Goal: Task Accomplishment & Management: Manage account settings

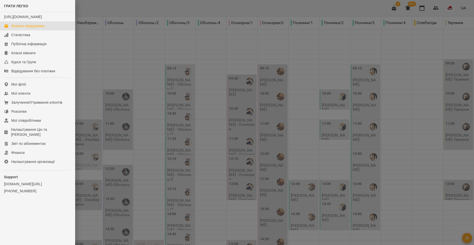
scroll to position [17, 0]
click at [23, 96] on div "Мої клієнти" at bounding box center [20, 93] width 19 height 5
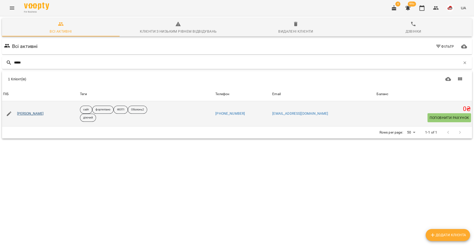
type input "*****"
click at [31, 114] on link "[PERSON_NAME]" at bounding box center [30, 113] width 27 height 5
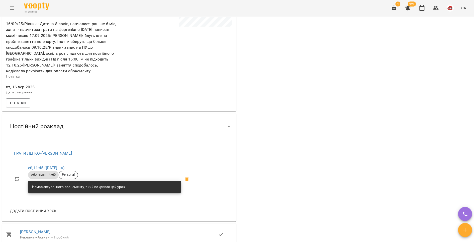
scroll to position [176, 0]
click at [11, 4] on button "Menu" at bounding box center [12, 8] width 12 height 12
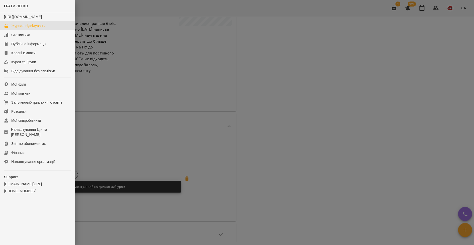
click at [20, 28] on div "Журнал відвідувань" at bounding box center [27, 25] width 33 height 5
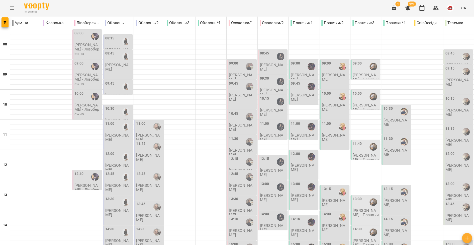
scroll to position [43, 0]
click at [152, 141] on div at bounding box center [157, 147] width 12 height 12
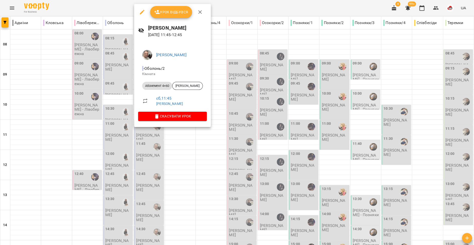
click at [212, 172] on div at bounding box center [237, 122] width 474 height 245
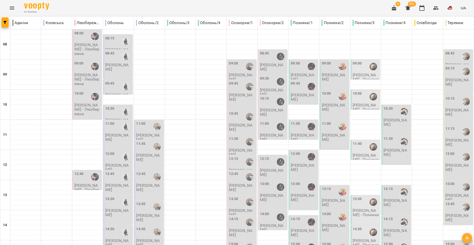
type input "**********"
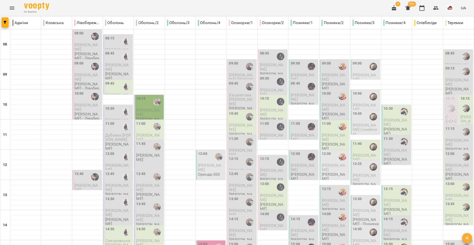
scroll to position [57, 0]
click at [151, 140] on div "11:45 [PERSON_NAME]" at bounding box center [148, 155] width 29 height 30
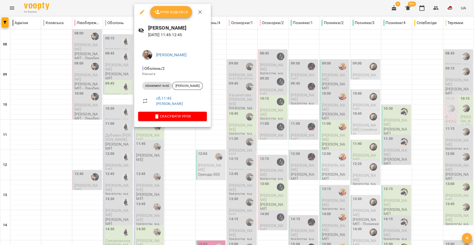
click at [180, 147] on div at bounding box center [237, 122] width 474 height 245
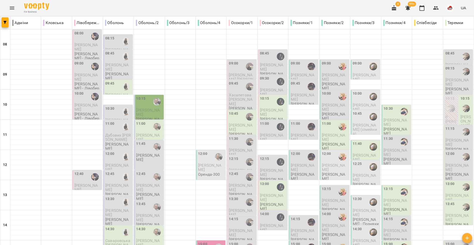
scroll to position [117, 0]
